Goal: Task Accomplishment & Management: Manage account settings

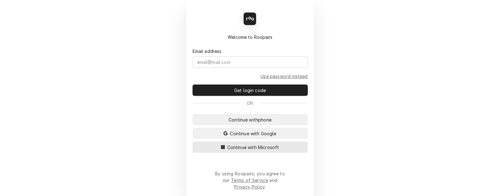
click at [259, 151] on span "Continue with Microsoft" at bounding box center [253, 147] width 55 height 7
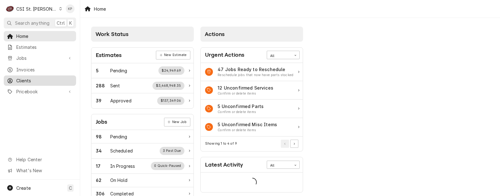
click at [27, 78] on span "Clients" at bounding box center [44, 80] width 57 height 7
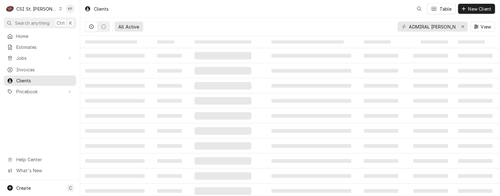
click at [48, 7] on div "C CSI St. Louis KP Search anything Ctrl K Home Estimates Jobs Jobs Job Series I…" at bounding box center [250, 98] width 500 height 196
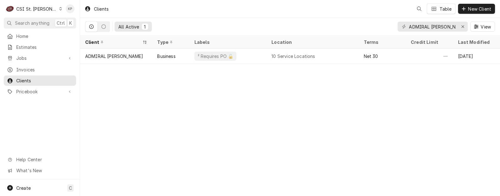
click at [60, 8] on icon "Dynamic Content Wrapper" at bounding box center [61, 8] width 3 height 3
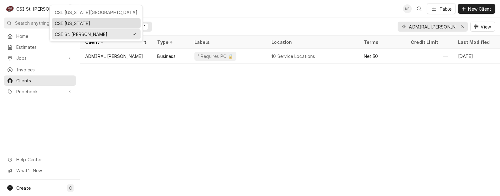
click at [59, 23] on div "CSI [US_STATE]" at bounding box center [96, 23] width 83 height 7
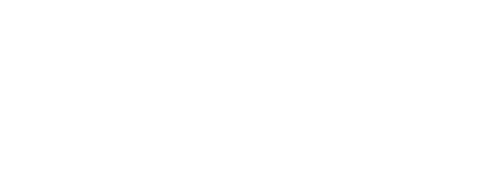
click at [23, 79] on div "Dynamic Content Wrapper" at bounding box center [250, 98] width 500 height 196
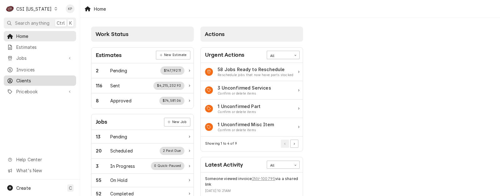
click at [25, 79] on span "Clients" at bounding box center [44, 80] width 57 height 7
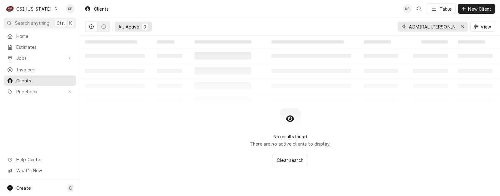
click at [464, 27] on icon "Erase input" at bounding box center [463, 26] width 3 height 4
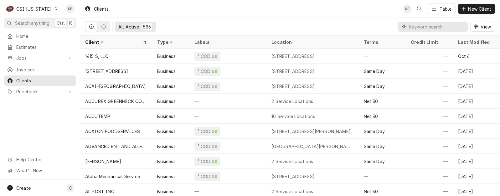
paste input "[GEOGRAPHIC_DATA]"
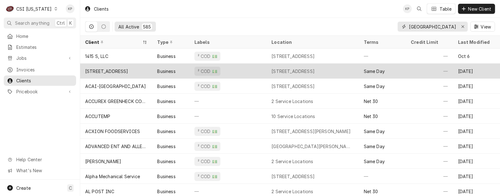
scroll to position [0, 53]
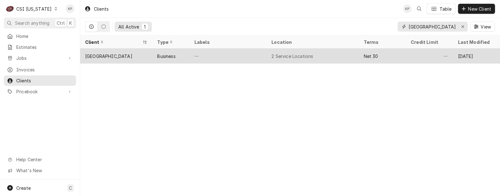
type input "[GEOGRAPHIC_DATA]"
click at [128, 55] on div "Elizabethtown Community & Technical College" at bounding box center [108, 56] width 47 height 7
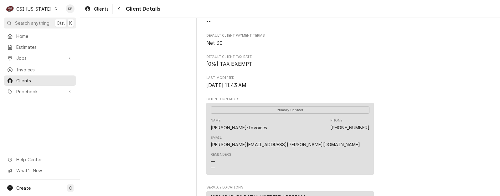
scroll to position [125, 0]
click at [264, 135] on div "Name Carla Hammond-Invoices Phone (270) 706-8606 Email carla.hammonds@kctcs.edu" at bounding box center [290, 133] width 159 height 34
drag, startPoint x: 242, startPoint y: 134, endPoint x: 207, endPoint y: 135, distance: 34.8
click at [207, 135] on div "Primary Contact Name Carla Hammond-Invoices Phone (270) 706-8606 Email carla.ha…" at bounding box center [291, 138] width 168 height 72
copy div "Carla Hammond"
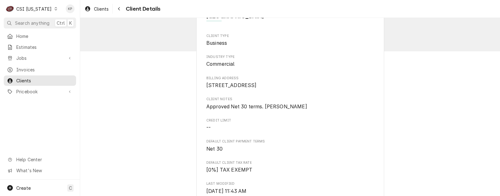
scroll to position [0, 0]
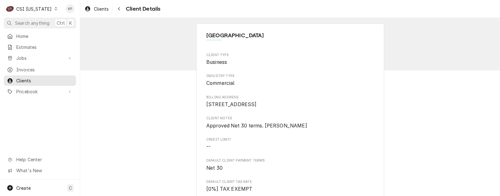
click at [192, 13] on div "Clients Client Details" at bounding box center [290, 9] width 420 height 18
click at [55, 9] on icon "Dynamic Content Wrapper" at bounding box center [56, 8] width 3 height 3
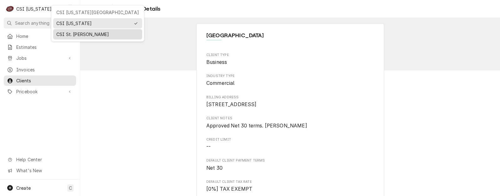
click at [58, 33] on div "CSI St. [PERSON_NAME]" at bounding box center [97, 34] width 83 height 7
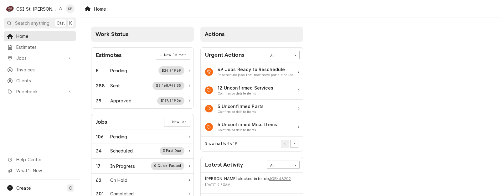
click at [301, 17] on div "Home" at bounding box center [290, 9] width 420 height 18
click at [27, 78] on span "Clients" at bounding box center [44, 80] width 57 height 7
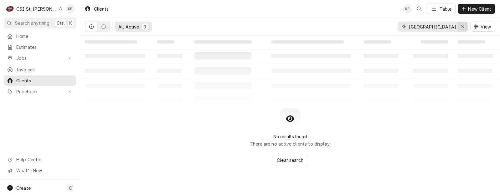
click at [463, 26] on icon "Erase input" at bounding box center [463, 26] width 3 height 4
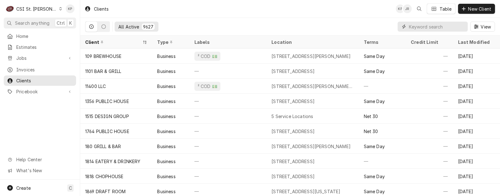
click at [422, 28] on input "Dynamic Content Wrapper" at bounding box center [437, 27] width 56 height 10
paste input "Sbarro - Galleria"
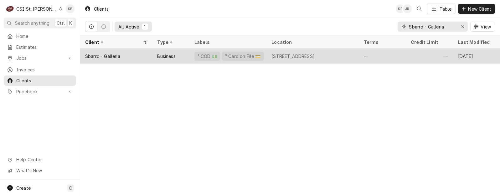
type input "Sbarro - Galleria"
click at [114, 56] on div "Sbarro - Galleria" at bounding box center [102, 56] width 35 height 7
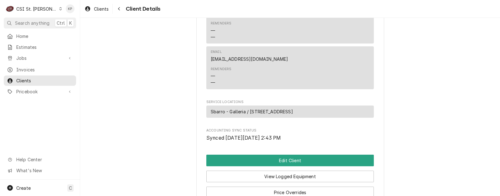
scroll to position [313, 0]
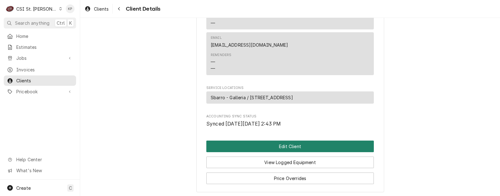
click at [285, 151] on button "Edit Client" at bounding box center [291, 147] width 168 height 12
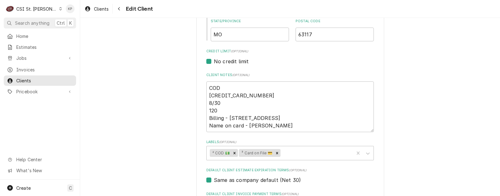
scroll to position [8, 0]
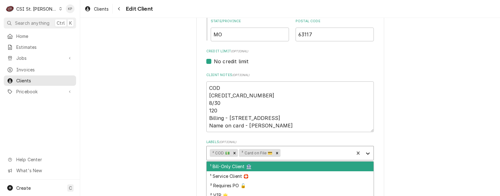
click at [366, 153] on icon "Labels" at bounding box center [368, 154] width 4 height 2
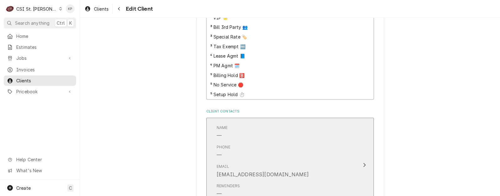
scroll to position [407, 0]
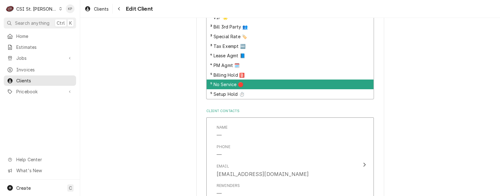
click at [223, 85] on div "⁵ No Service 🛑" at bounding box center [290, 85] width 167 height 10
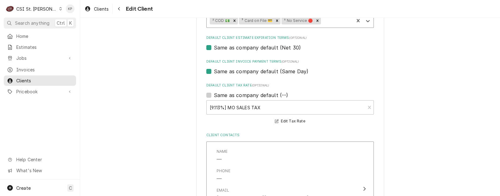
scroll to position [345, 0]
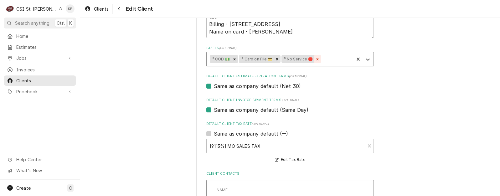
click at [316, 57] on icon "Remove ⁵ No Service 🛑" at bounding box center [318, 59] width 4 height 4
click at [367, 59] on icon "Labels" at bounding box center [368, 60] width 4 height 2
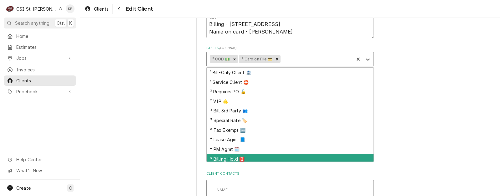
click at [247, 158] on div "⁵ Billing Hold 🅱️" at bounding box center [290, 159] width 167 height 10
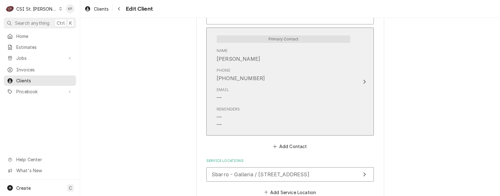
scroll to position [595, 0]
click at [238, 60] on div "Name VANESS" at bounding box center [284, 54] width 134 height 19
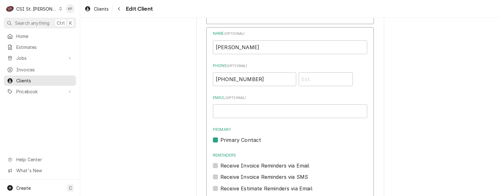
drag, startPoint x: 238, startPoint y: 60, endPoint x: 219, endPoint y: 47, distance: 23.1
click at [230, 58] on div "Name ( optional ) VANESS Phone ( optional ) (314) 323-2163 Email ( optional ) P…" at bounding box center [290, 117] width 154 height 173
drag, startPoint x: 219, startPoint y: 47, endPoint x: 213, endPoint y: 46, distance: 5.4
click at [213, 46] on input "VANESS" at bounding box center [290, 47] width 154 height 14
drag, startPoint x: 251, startPoint y: 81, endPoint x: 207, endPoint y: 81, distance: 44.2
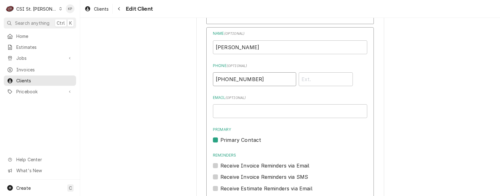
click at [207, 81] on div "Name ( optional ) VANESS Phone ( optional ) (314) 323-2163 Email ( optional ) P…" at bounding box center [291, 144] width 168 height 234
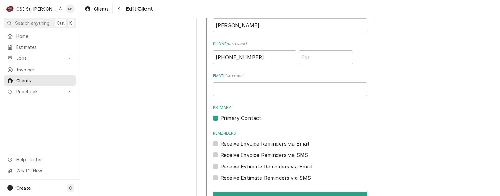
scroll to position [689, 0]
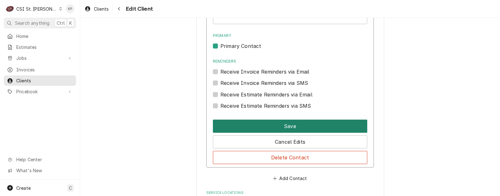
click at [301, 126] on button "Save" at bounding box center [290, 126] width 154 height 13
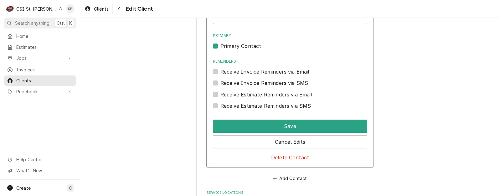
scroll to position [634, 0]
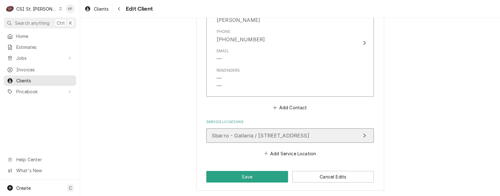
click at [260, 133] on span "Sbarro - Galleria / [STREET_ADDRESS]" at bounding box center [261, 136] width 98 height 6
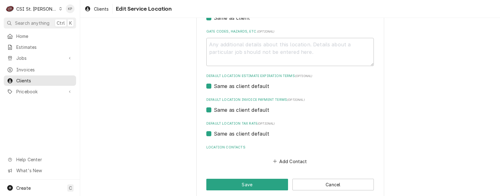
scroll to position [213, 0]
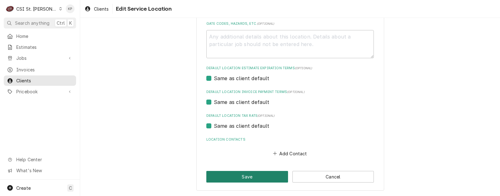
click at [259, 176] on button "Save" at bounding box center [248, 177] width 82 height 12
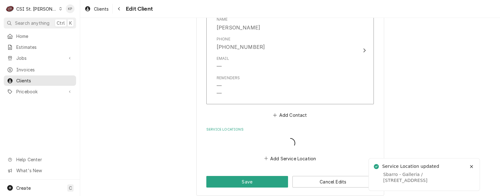
scroll to position [626, 0]
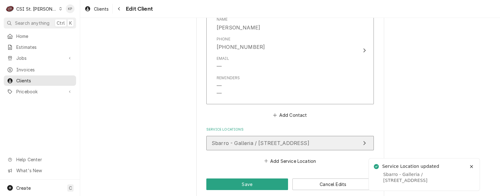
click at [289, 148] on button "Sbarro - Galleria / 1155 St Louis Galleria St, Richmond Heights, MO 63117" at bounding box center [291, 143] width 168 height 14
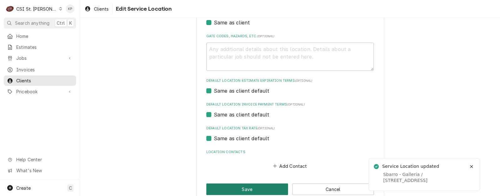
scroll to position [213, 0]
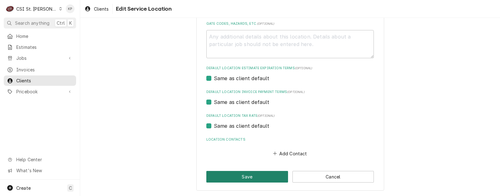
click at [263, 176] on button "Save" at bounding box center [248, 177] width 82 height 12
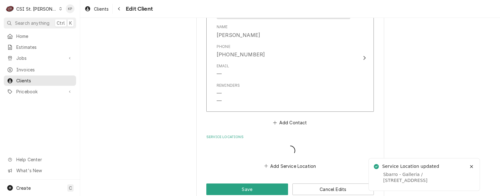
scroll to position [619, 0]
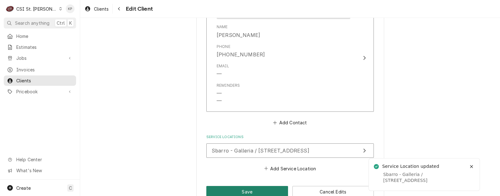
click at [262, 191] on button "Save" at bounding box center [248, 192] width 82 height 12
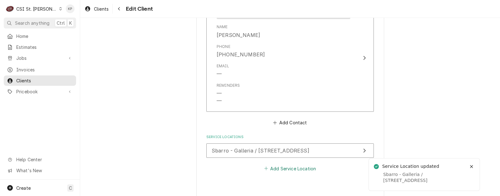
type textarea "x"
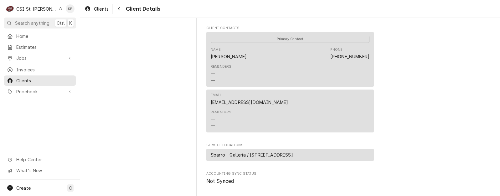
scroll to position [282, 0]
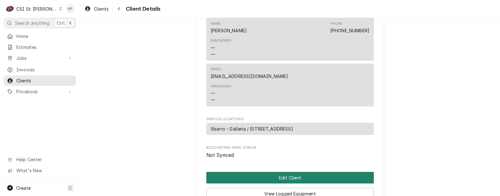
click at [270, 184] on button "Edit Client" at bounding box center [291, 178] width 168 height 12
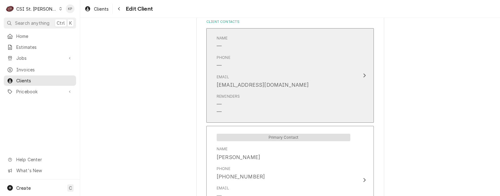
scroll to position [501, 0]
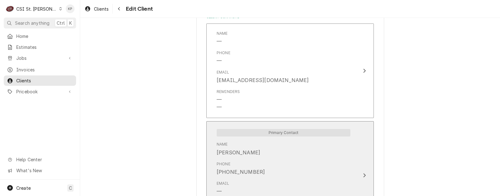
click at [237, 153] on div "Name VANESS" at bounding box center [284, 148] width 134 height 19
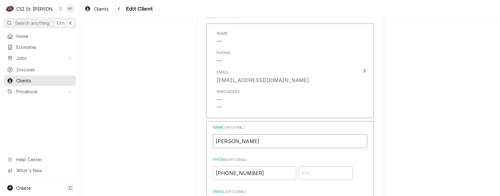
click at [236, 141] on input "VANESS" at bounding box center [290, 141] width 154 height 14
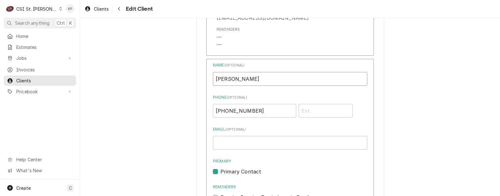
scroll to position [595, 0]
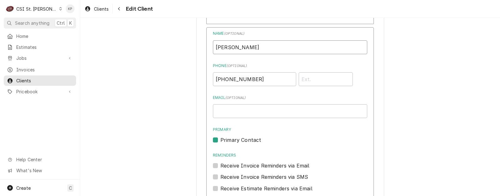
type input "VANESSA"
click at [223, 113] on input "Email ( optional )" at bounding box center [290, 111] width 154 height 14
paste input "STLOUISGALLERIA1@SEDESDM.COM"
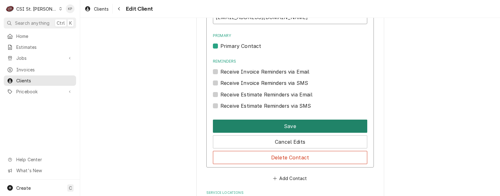
type input "STLOUISGALLERIA1@SEDESDM.COM"
click at [244, 126] on button "Save" at bounding box center [290, 126] width 154 height 13
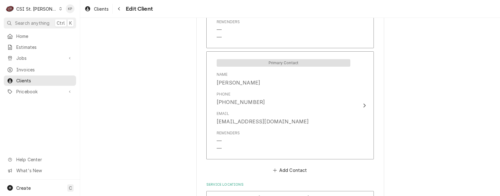
scroll to position [446, 0]
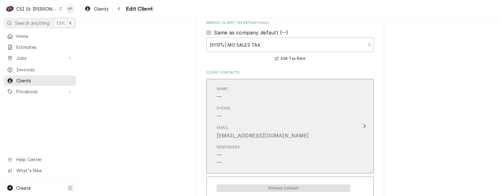
click at [288, 127] on div "Email vickys@csi1.com" at bounding box center [284, 132] width 134 height 19
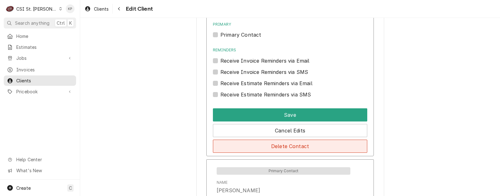
click at [284, 148] on button "Delete Contact" at bounding box center [290, 146] width 154 height 13
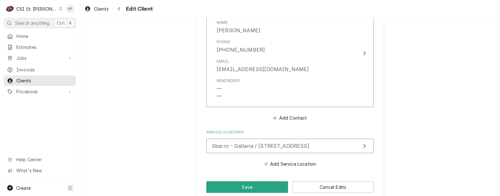
scroll to position [536, 0]
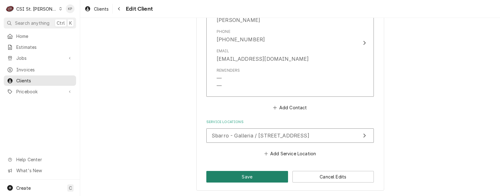
click at [259, 176] on button "Save" at bounding box center [248, 177] width 82 height 12
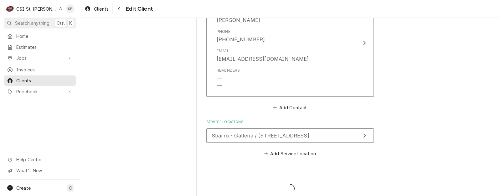
type textarea "x"
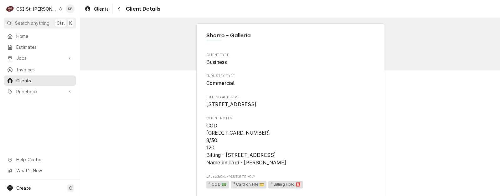
click at [59, 7] on icon "Dynamic Content Wrapper" at bounding box center [60, 8] width 3 height 3
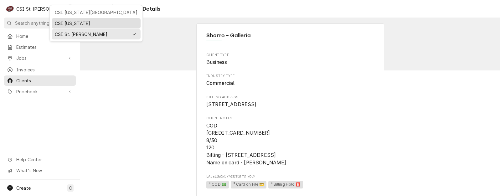
click at [58, 22] on div "CSI [US_STATE]" at bounding box center [96, 23] width 83 height 7
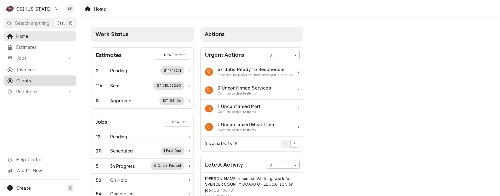
click at [25, 79] on span "Clients" at bounding box center [44, 80] width 57 height 7
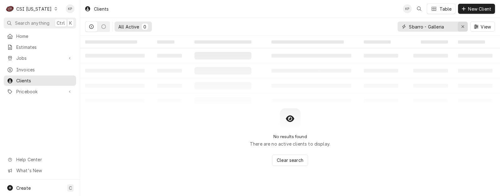
click at [462, 26] on icon "Erase input" at bounding box center [463, 26] width 3 height 3
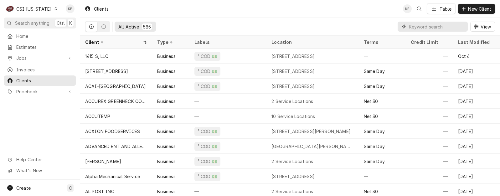
paste input "Elizabethtown Community & Technical Colle"
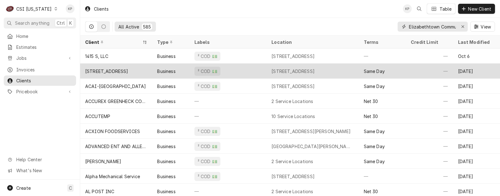
scroll to position [0, 48]
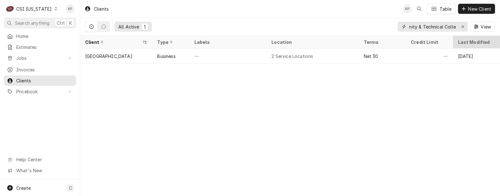
type input "Elizabethtown Community & Technical Colle"
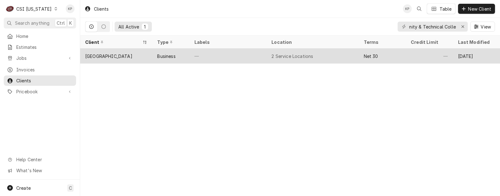
scroll to position [0, 0]
click at [129, 55] on div "[GEOGRAPHIC_DATA]" at bounding box center [108, 56] width 47 height 7
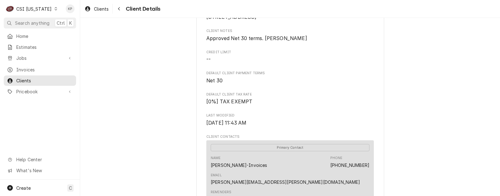
scroll to position [125, 0]
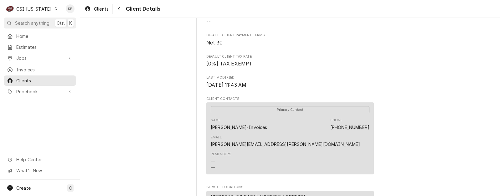
click at [265, 153] on div "Reminders — —" at bounding box center [290, 162] width 159 height 24
drag, startPoint x: 243, startPoint y: 134, endPoint x: 209, endPoint y: 135, distance: 33.2
click at [211, 131] on div "[PERSON_NAME]-Invoices" at bounding box center [239, 127] width 57 height 7
copy div "[PERSON_NAME]"
click at [290, 150] on div "Reminders — —" at bounding box center [290, 162] width 159 height 24
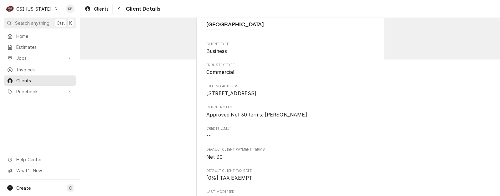
scroll to position [0, 0]
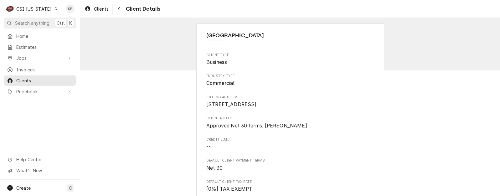
drag, startPoint x: 259, startPoint y: 102, endPoint x: 256, endPoint y: 103, distance: 3.9
click at [256, 103] on span "600 College Street Rd Elizabethtown, KY 42701" at bounding box center [291, 105] width 168 height 8
drag, startPoint x: 256, startPoint y: 103, endPoint x: 206, endPoint y: 103, distance: 50.1
click at [207, 103] on span "600 College Street Rd Elizabethtown, KY 42701" at bounding box center [232, 105] width 50 height 6
copy span "600 College Street Rd"
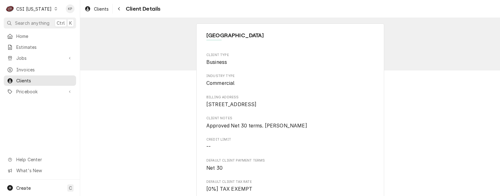
drag, startPoint x: 237, startPoint y: 113, endPoint x: 206, endPoint y: 111, distance: 31.4
click at [207, 107] on span "600 College Street Rd Elizabethtown, KY 42701" at bounding box center [232, 105] width 50 height 6
copy span "Elizabethtown"
drag, startPoint x: 289, startPoint y: 125, endPoint x: 281, endPoint y: 128, distance: 8.0
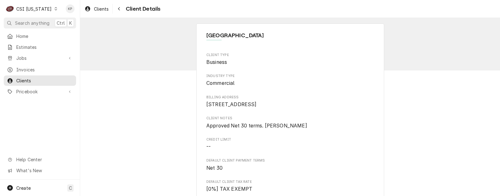
click at [289, 121] on span "Client Notes" at bounding box center [291, 118] width 168 height 5
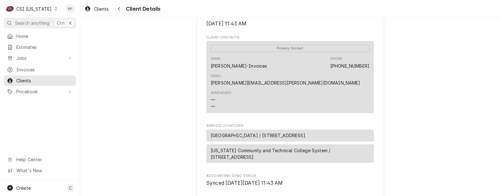
scroll to position [188, 0]
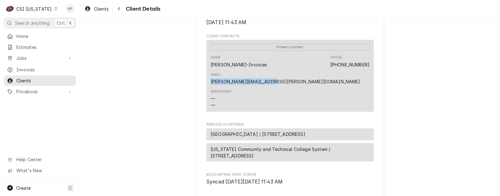
drag, startPoint x: 368, startPoint y: 71, endPoint x: 307, endPoint y: 72, distance: 61.1
click at [307, 72] on div "Primary Contact Name Carla Hammond-Invoices Phone (270) 706-8606 Email carla.ha…" at bounding box center [291, 76] width 168 height 72
copy link "carla.hammonds@kctcs.edu"
click at [126, 103] on div "Elizabethtown Community & Technical College Client Type Business Industry Type …" at bounding box center [290, 43] width 420 height 426
click at [0, 104] on html "C CSI Kentucky KP Search anything Ctrl K Home Estimates Jobs Jobs Job Series In…" at bounding box center [250, 98] width 500 height 196
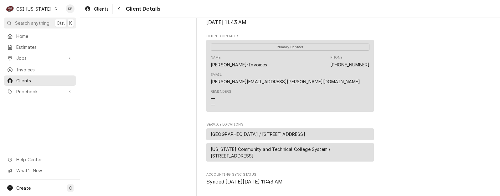
click at [411, 126] on div "Elizabethtown Community & Technical College Client Type Business Industry Type …" at bounding box center [290, 43] width 420 height 426
click at [55, 9] on icon "Dynamic Content Wrapper" at bounding box center [56, 8] width 3 height 3
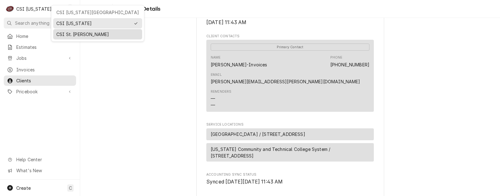
click at [73, 34] on div "CSI St. [PERSON_NAME]" at bounding box center [97, 34] width 83 height 7
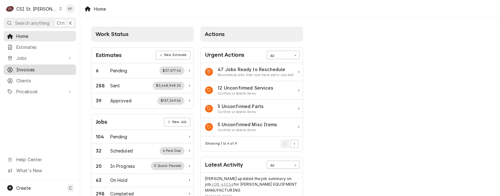
drag, startPoint x: 33, startPoint y: 68, endPoint x: 36, endPoint y: 67, distance: 3.4
click at [33, 68] on span "Invoices" at bounding box center [44, 69] width 57 height 7
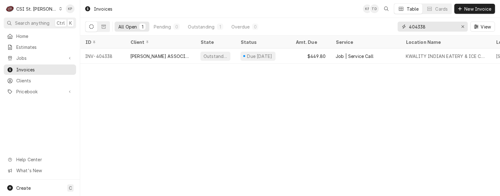
click at [463, 26] on icon "Erase input" at bounding box center [463, 26] width 3 height 4
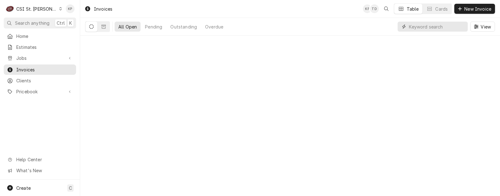
click at [430, 27] on input "Dynamic Content Wrapper" at bounding box center [437, 27] width 56 height 10
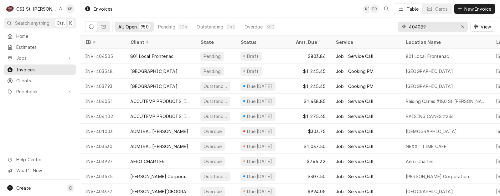
type input "404089"
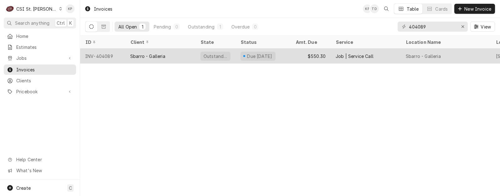
click at [100, 54] on div "INV-404089" at bounding box center [102, 56] width 45 height 15
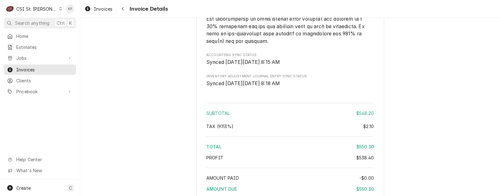
scroll to position [1290, 0]
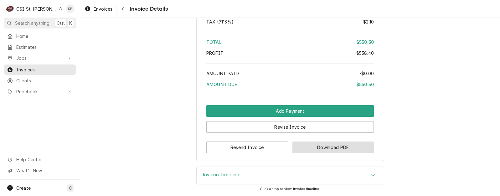
click at [304, 146] on button "Download PDF" at bounding box center [334, 148] width 82 height 12
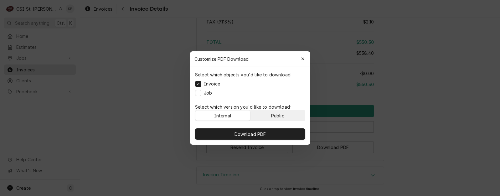
click at [286, 113] on button "Public" at bounding box center [277, 116] width 55 height 10
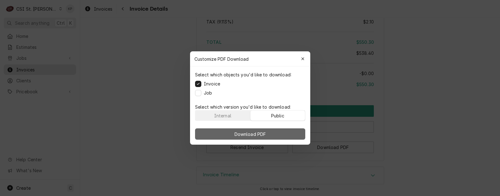
click at [287, 133] on button "Download PDF" at bounding box center [250, 133] width 110 height 11
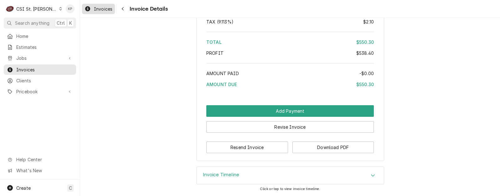
click at [113, 8] on span "Invoices" at bounding box center [103, 9] width 18 height 7
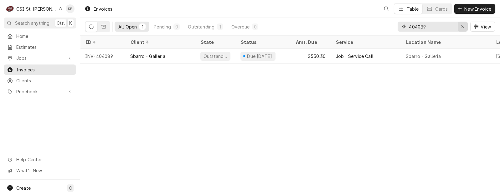
click at [465, 27] on div "Erase input" at bounding box center [463, 27] width 6 height 6
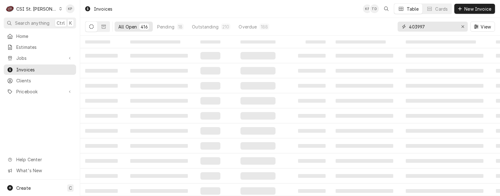
type input "403997"
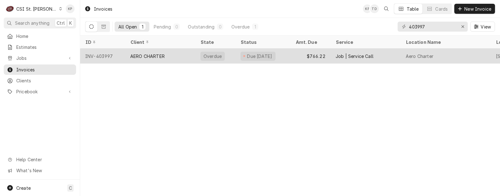
click at [94, 55] on div "INV-403997" at bounding box center [102, 56] width 45 height 15
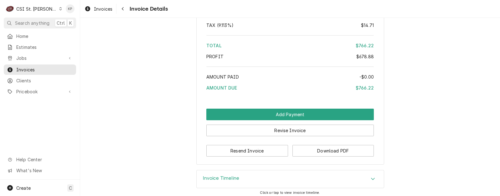
scroll to position [1262, 0]
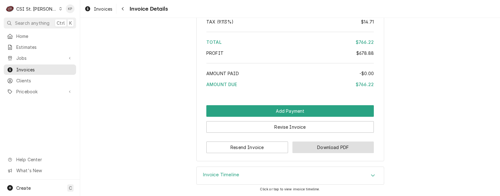
click at [302, 145] on button "Download PDF" at bounding box center [334, 148] width 82 height 12
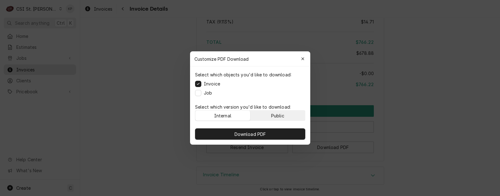
click at [284, 118] on div "Public" at bounding box center [277, 116] width 13 height 7
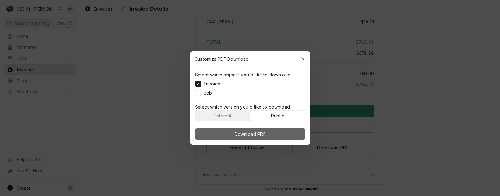
click at [283, 132] on button "Download PDF" at bounding box center [250, 133] width 110 height 11
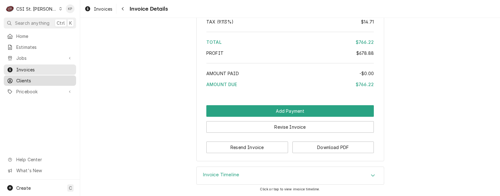
click at [29, 78] on span "Clients" at bounding box center [44, 80] width 57 height 7
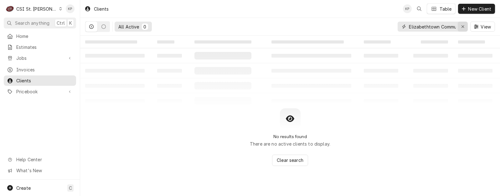
click at [463, 27] on icon "Erase input" at bounding box center [463, 26] width 3 height 4
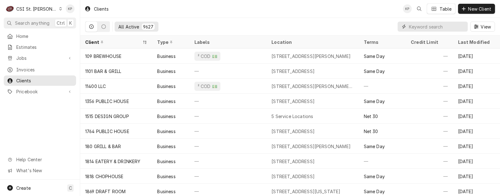
drag, startPoint x: 433, startPoint y: 25, endPoint x: 411, endPoint y: 24, distance: 22.0
click at [411, 24] on input "Dynamic Content Wrapper" at bounding box center [437, 27] width 56 height 10
drag, startPoint x: 412, startPoint y: 29, endPoint x: 409, endPoint y: 27, distance: 3.7
click at [409, 27] on div "Dynamic Content Wrapper" at bounding box center [433, 27] width 70 height 10
click at [441, 28] on input "Dynamic Content Wrapper" at bounding box center [437, 27] width 56 height 10
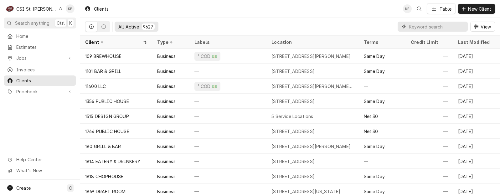
drag, startPoint x: 441, startPoint y: 28, endPoint x: 420, endPoint y: 28, distance: 21.6
click at [420, 28] on input "Dynamic Content Wrapper" at bounding box center [437, 27] width 56 height 10
drag, startPoint x: 419, startPoint y: 26, endPoint x: 301, endPoint y: 13, distance: 118.1
click at [297, 12] on div "Clients KP Table New Client" at bounding box center [290, 9] width 420 height 18
click at [416, 28] on input "Dynamic Content Wrapper" at bounding box center [437, 27] width 56 height 10
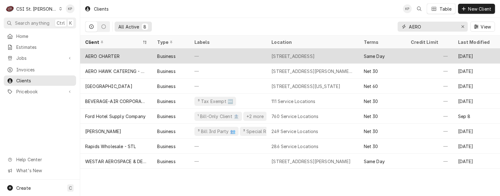
type input "AERO"
click at [116, 54] on div "AERO CHARTER" at bounding box center [102, 56] width 34 height 7
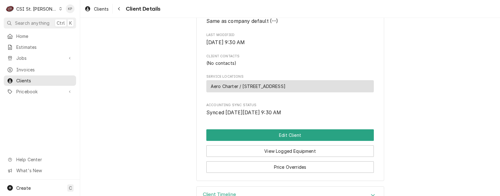
scroll to position [219, 0]
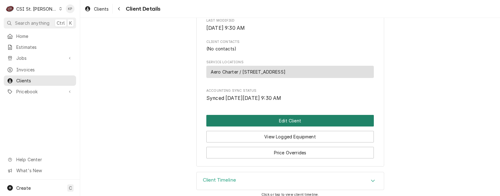
click at [267, 127] on button "Edit Client" at bounding box center [291, 121] width 168 height 12
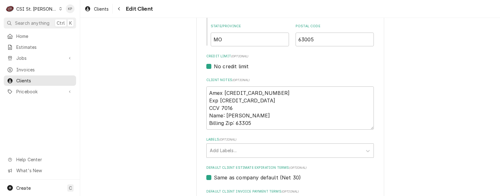
scroll to position [282, 0]
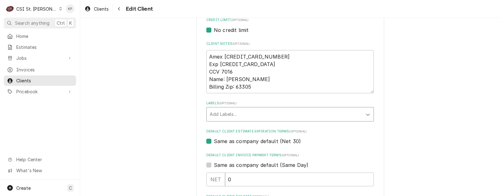
click at [367, 114] on icon "Labels" at bounding box center [368, 115] width 6 height 6
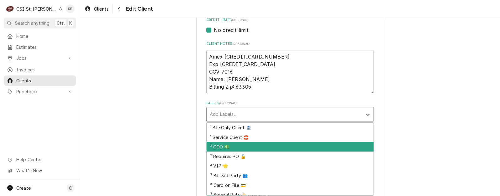
click at [225, 144] on div "² COD 💵" at bounding box center [290, 147] width 167 height 10
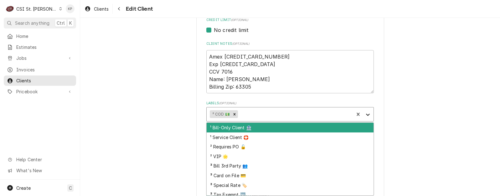
click at [368, 115] on icon "Labels" at bounding box center [368, 115] width 6 height 6
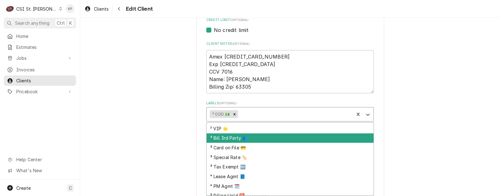
scroll to position [52, 0]
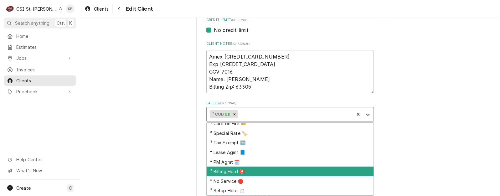
click at [237, 172] on div "⁵ Billing Hold 🅱️" at bounding box center [290, 172] width 167 height 10
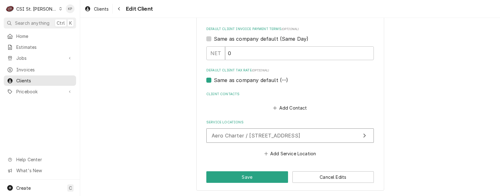
scroll to position [409, 0]
click at [258, 174] on button "Save" at bounding box center [248, 177] width 82 height 12
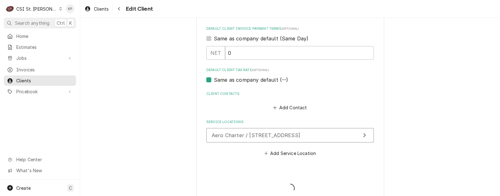
type textarea "x"
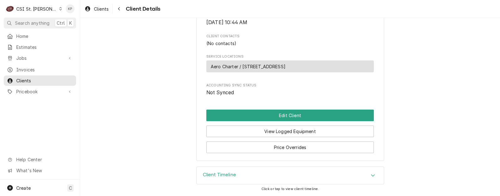
scroll to position [255, 0]
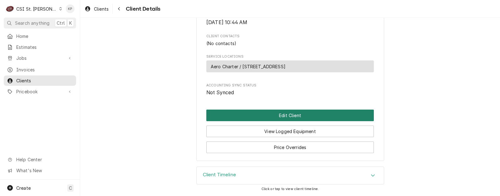
click at [289, 116] on button "Edit Client" at bounding box center [291, 116] width 168 height 12
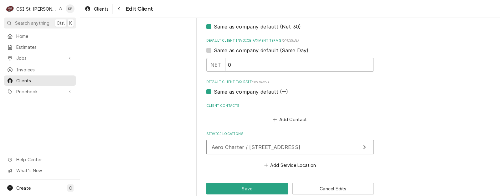
scroll to position [409, 0]
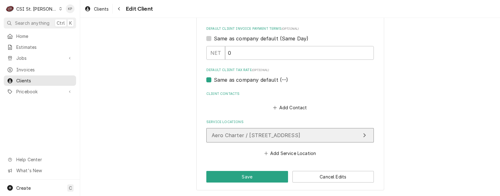
click at [284, 134] on span "Aero Charter / [STREET_ADDRESS]" at bounding box center [256, 135] width 89 height 6
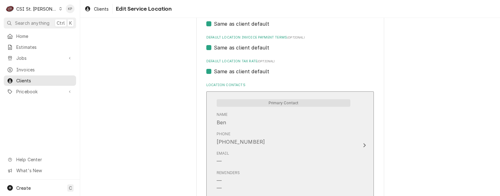
scroll to position [345, 0]
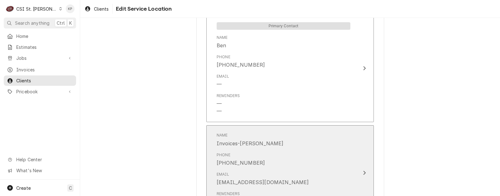
click at [364, 173] on icon "Update Contact" at bounding box center [364, 172] width 3 height 5
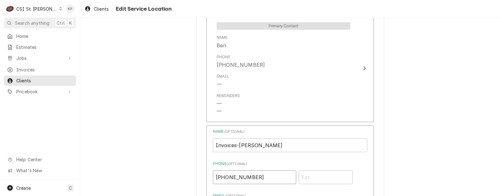
drag, startPoint x: 259, startPoint y: 176, endPoint x: 210, endPoint y: 176, distance: 49.5
drag, startPoint x: 272, startPoint y: 146, endPoint x: 236, endPoint y: 145, distance: 36.1
click at [236, 145] on input "Invoices-Jon Gummers" at bounding box center [290, 146] width 154 height 14
click at [138, 100] on div "Use the fields below to edit this service location: Location Name ( optional ) …" at bounding box center [290, 95] width 420 height 831
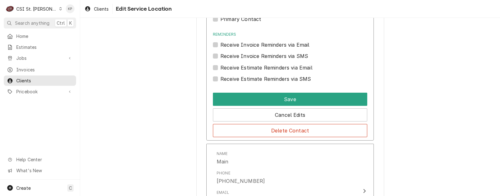
scroll to position [564, 0]
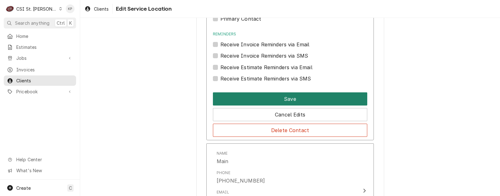
click at [229, 98] on button "Save" at bounding box center [290, 98] width 154 height 13
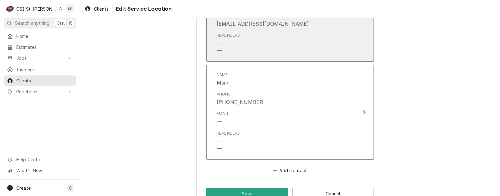
scroll to position [520, 0]
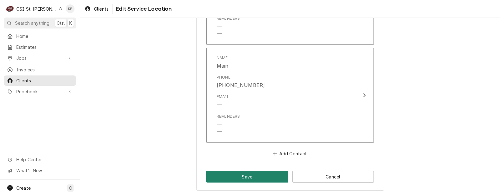
click at [253, 175] on button "Save" at bounding box center [248, 177] width 82 height 12
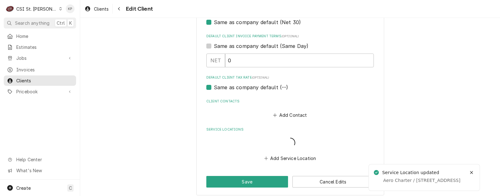
scroll to position [401, 0]
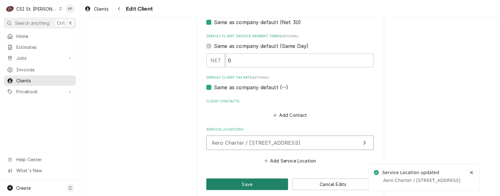
click at [224, 186] on button "Save" at bounding box center [248, 185] width 82 height 12
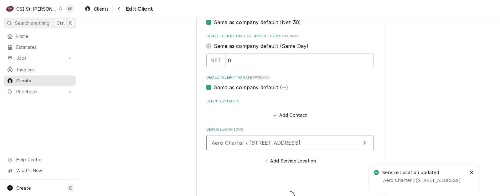
type textarea "x"
